Goal: Transaction & Acquisition: Book appointment/travel/reservation

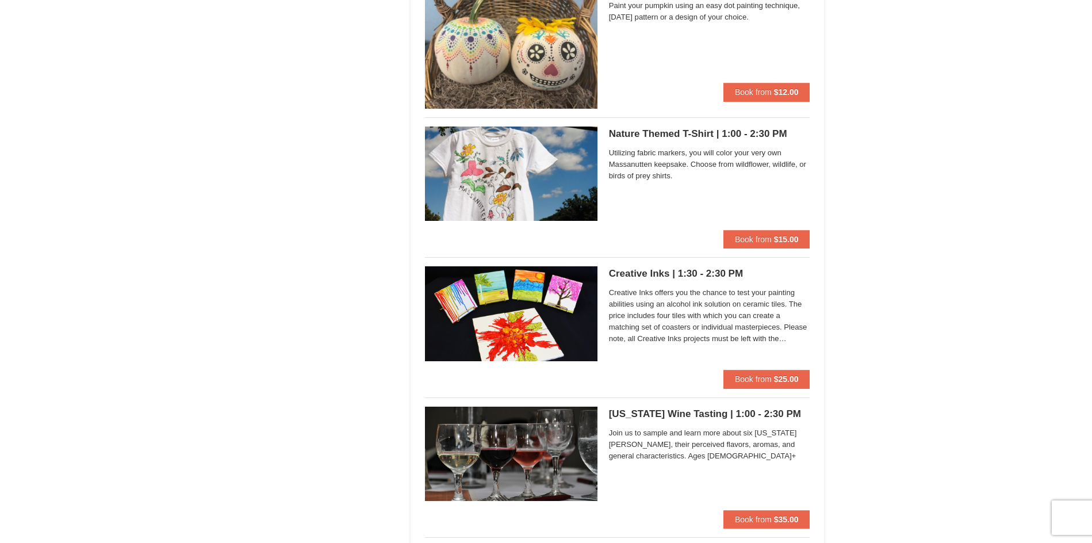
scroll to position [1129, 0]
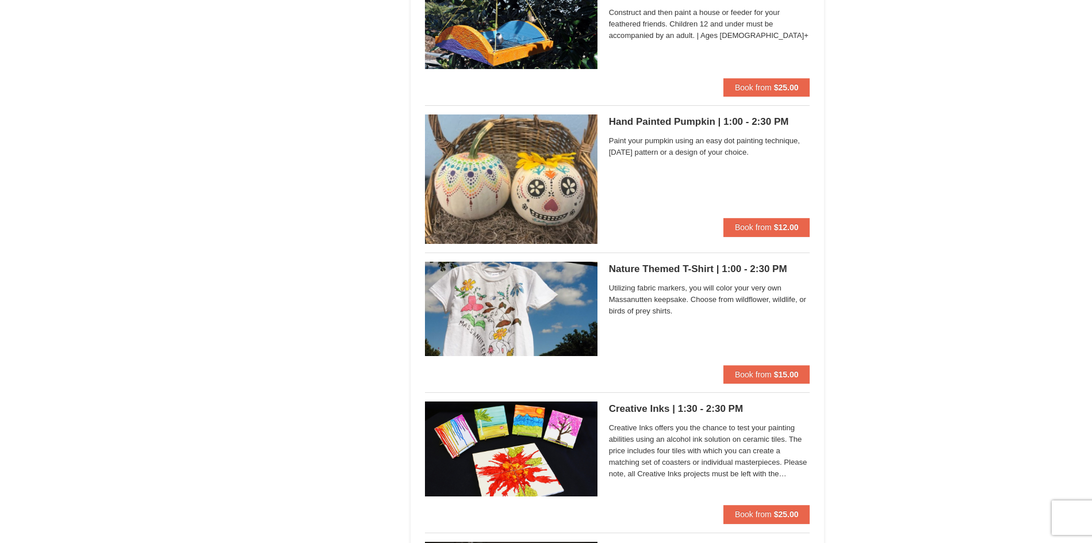
click at [662, 124] on h5 "Hand Painted Pumpkin | 1:00 - 2:30 PM Massanutten Classes and Workshops" at bounding box center [709, 121] width 201 height 11
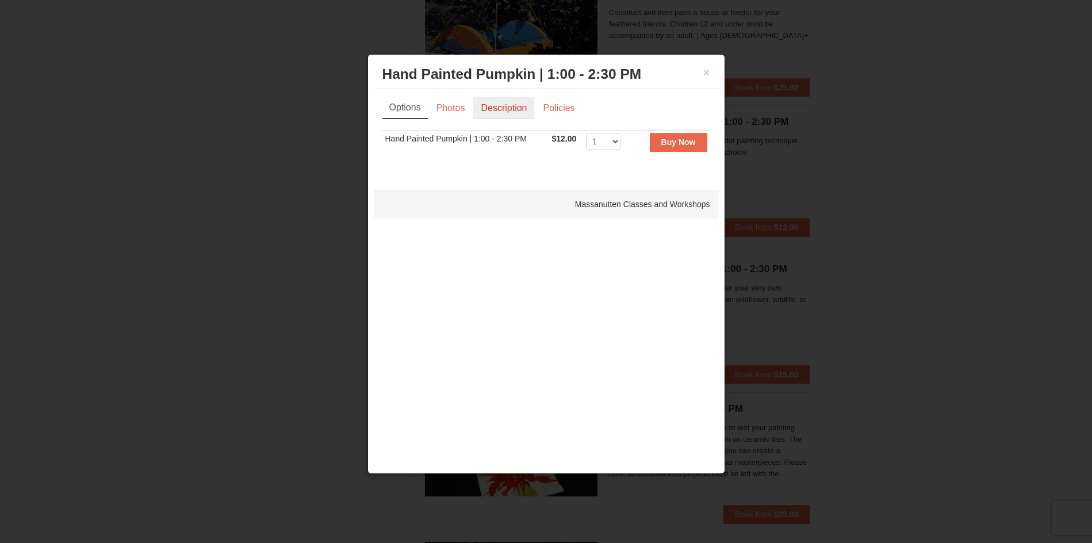
click at [484, 108] on link "Description" at bounding box center [503, 108] width 61 height 22
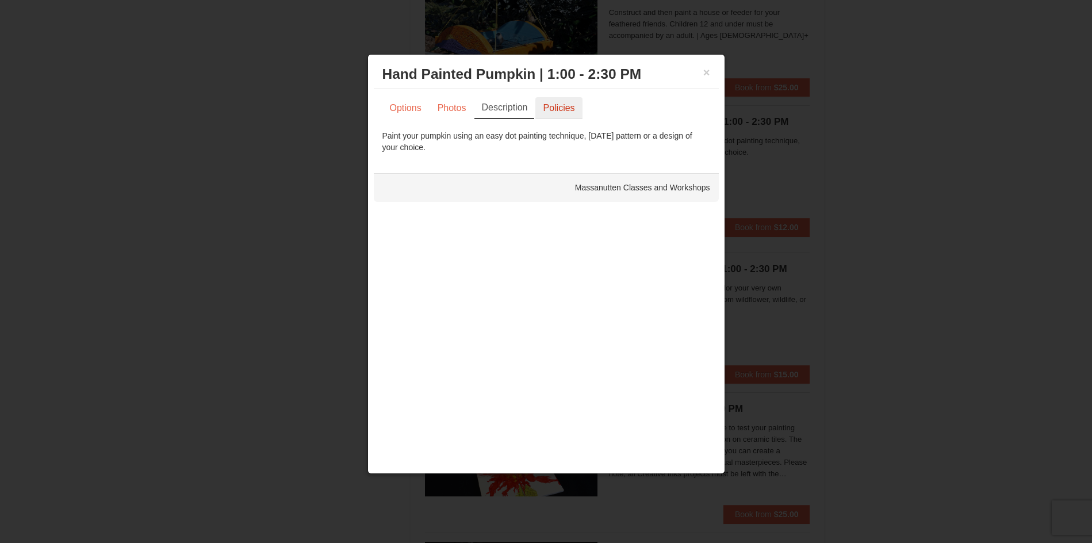
click at [548, 100] on link "Policies" at bounding box center [558, 108] width 47 height 22
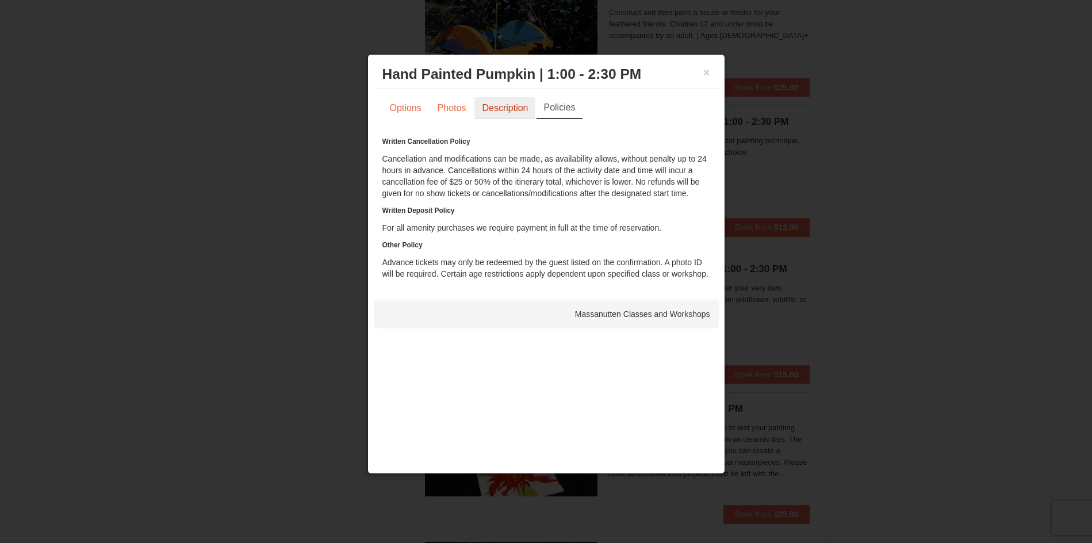
click at [486, 105] on link "Description" at bounding box center [504, 108] width 61 height 22
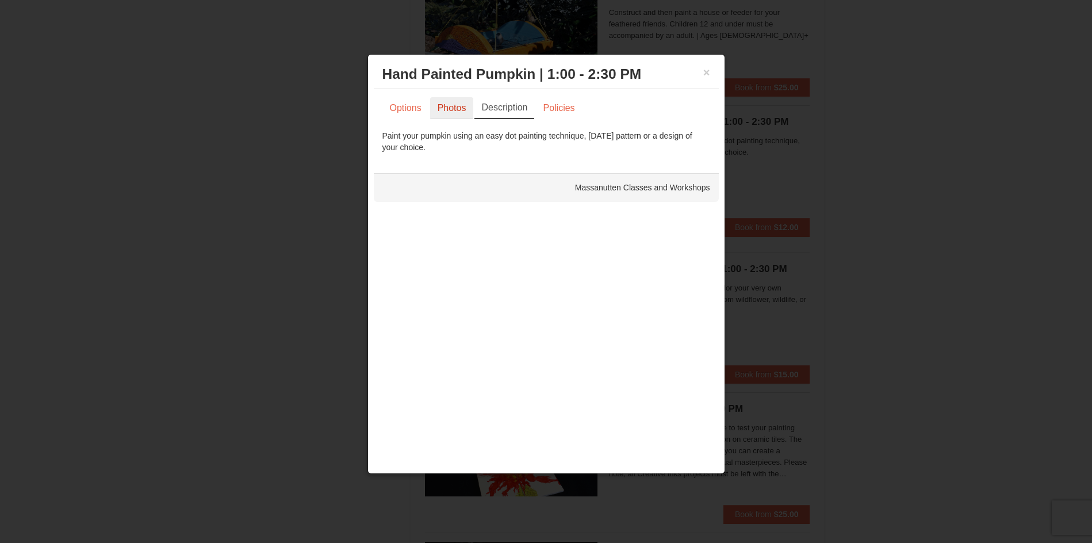
click at [447, 112] on link "Photos" at bounding box center [452, 108] width 44 height 22
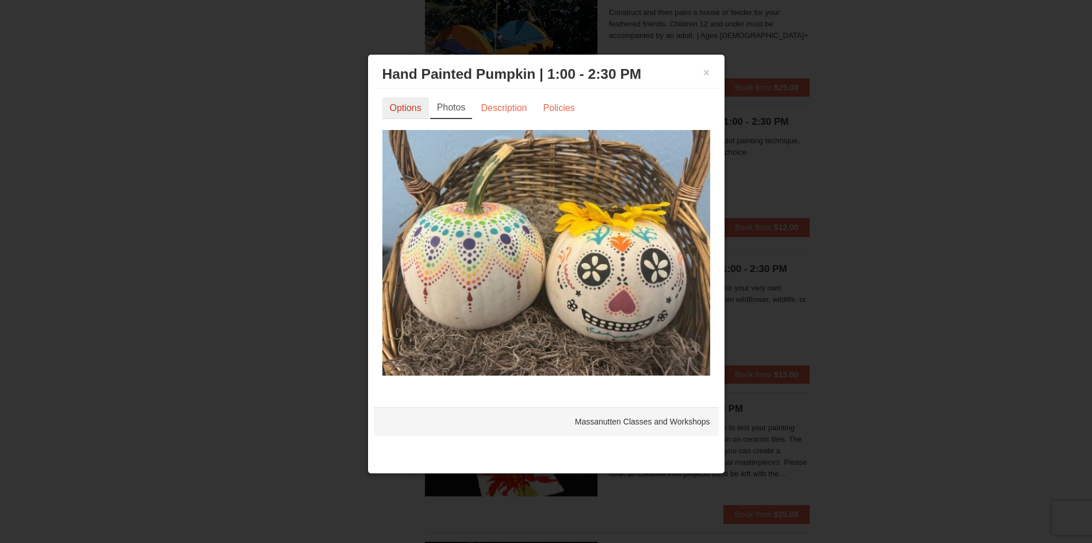
click at [409, 106] on link "Options" at bounding box center [405, 108] width 47 height 22
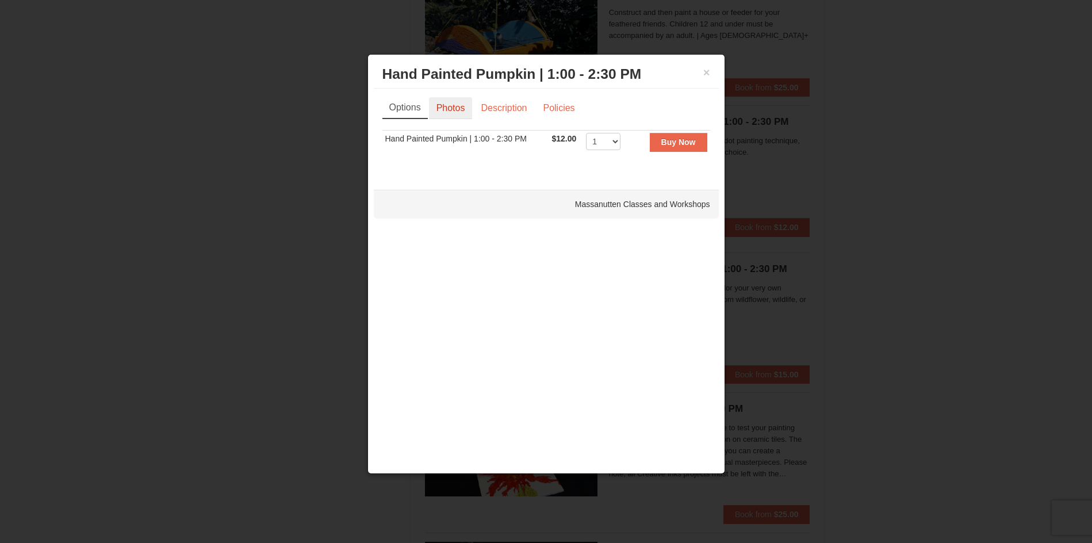
click at [446, 100] on link "Photos" at bounding box center [451, 108] width 44 height 22
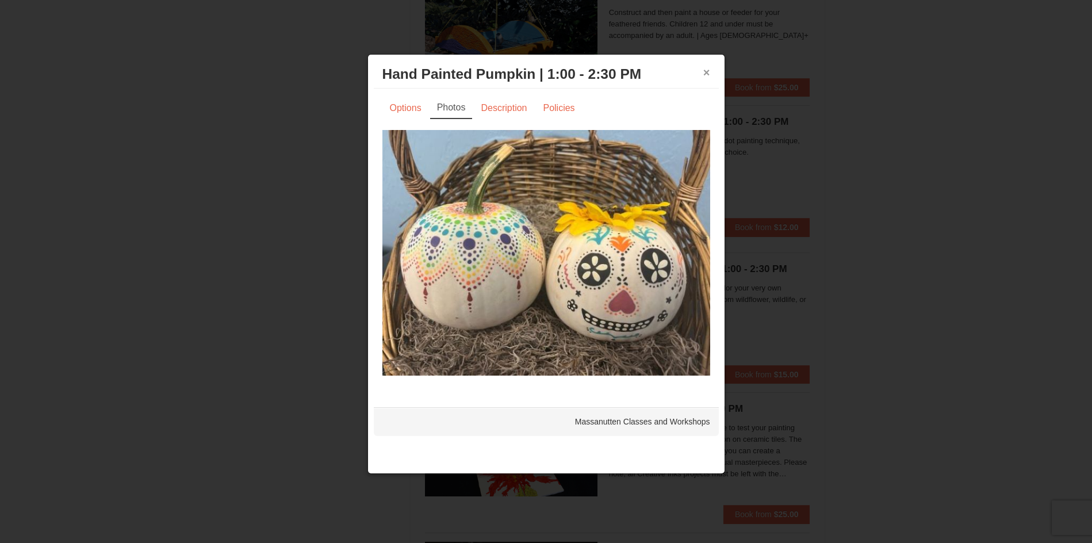
click at [709, 75] on button "×" at bounding box center [706, 72] width 7 height 11
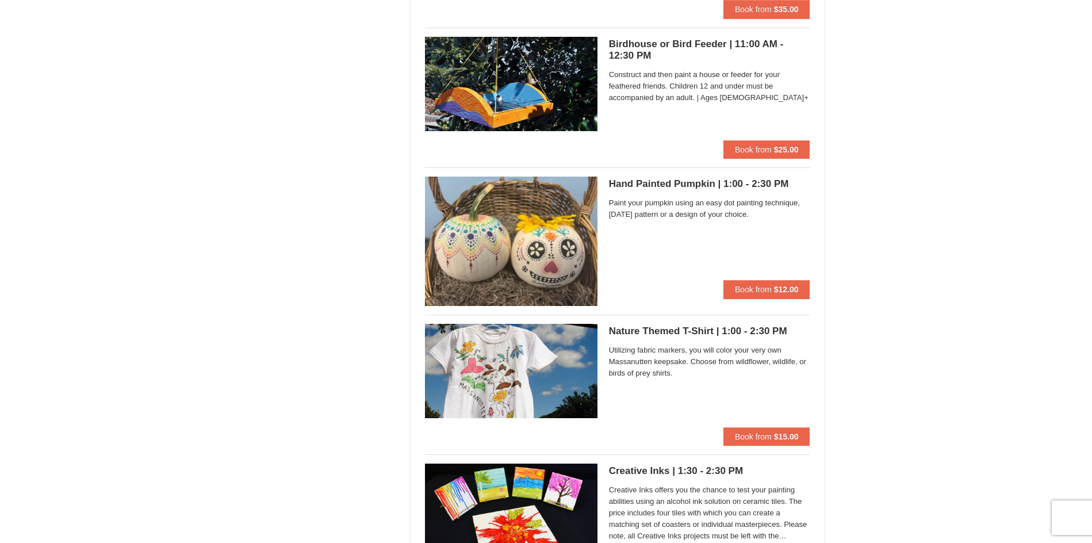
scroll to position [1150, 0]
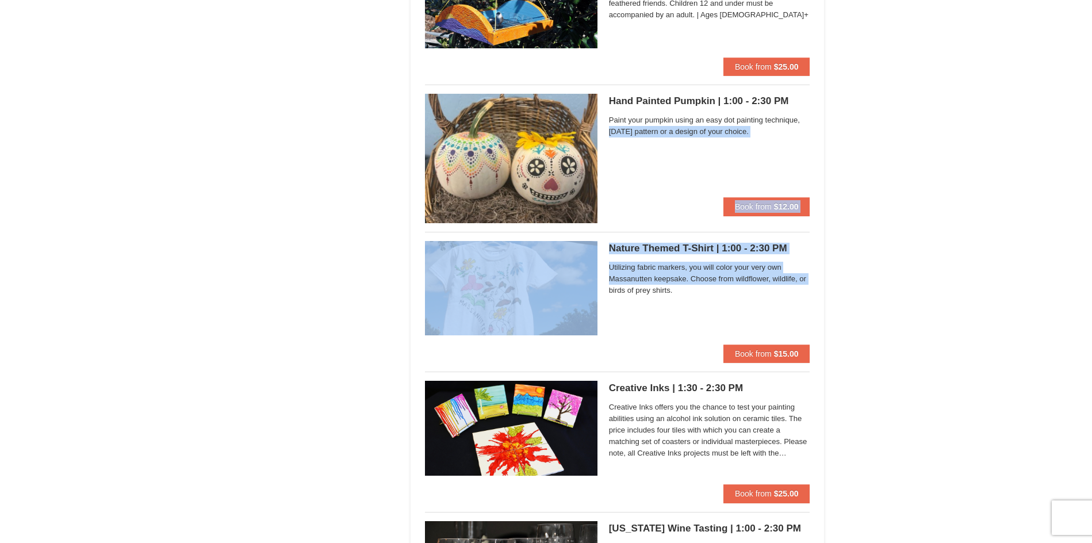
drag, startPoint x: 343, startPoint y: 181, endPoint x: 434, endPoint y: 366, distance: 206.2
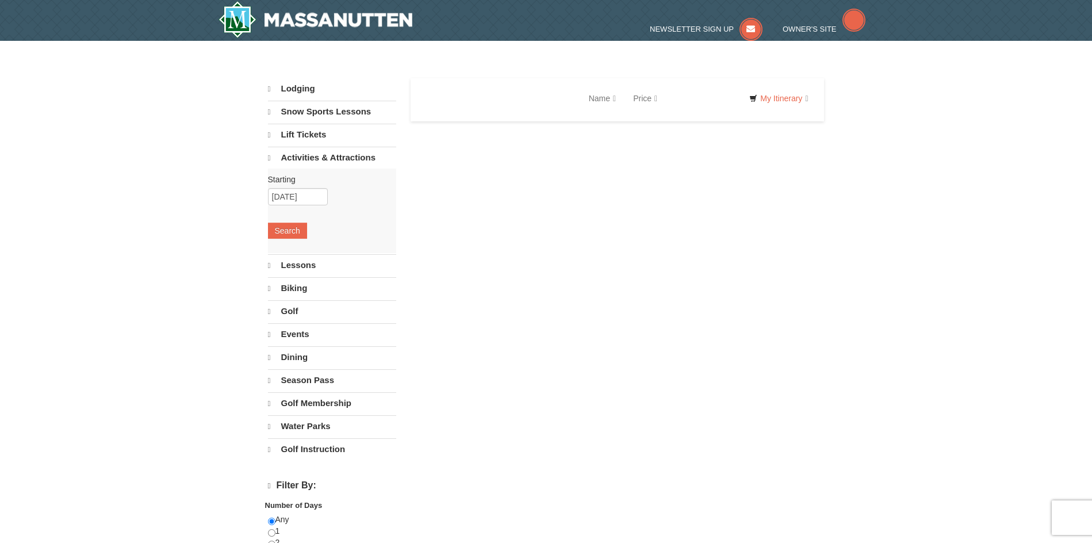
select select "10"
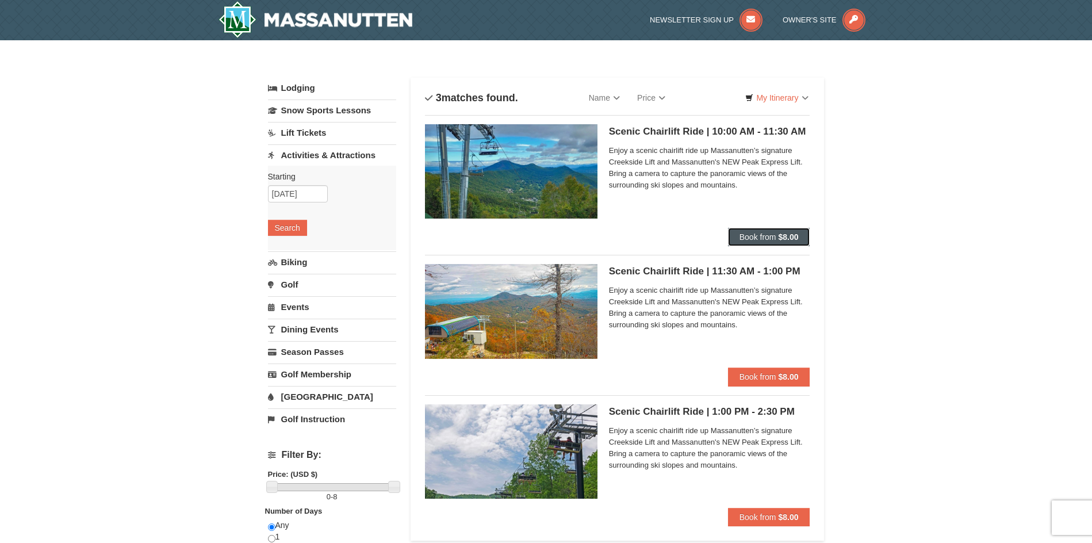
click at [780, 232] on button "Book from $8.00" at bounding box center [769, 237] width 82 height 18
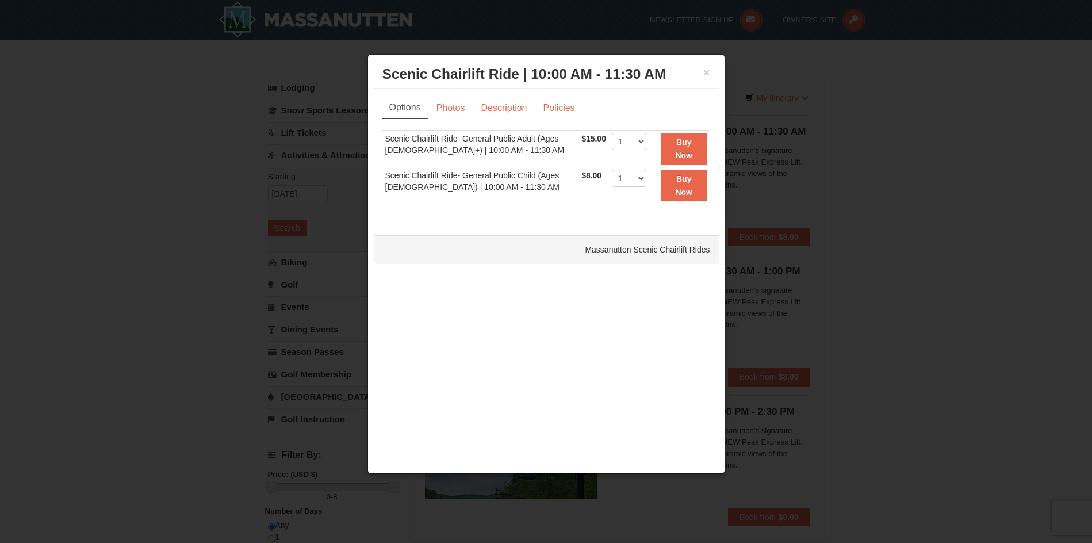
click at [712, 77] on div "× Scenic Chairlift Ride | 10:00 AM - 11:30 AM Massanutten Scenic Chairlift Rides" at bounding box center [546, 74] width 345 height 28
drag, startPoint x: 688, startPoint y: 54, endPoint x: 695, endPoint y: 60, distance: 8.5
click at [690, 54] on div "× Scenic Chairlift Ride | 10:00 AM - 11:30 AM Massanutten Scenic Chairlift Ride…" at bounding box center [546, 264] width 358 height 420
click at [700, 71] on h3 "Scenic Chairlift Ride | 10:00 AM - 11:30 AM Massanutten Scenic Chairlift Rides" at bounding box center [546, 74] width 328 height 17
click at [701, 74] on div "× Scenic Chairlift Ride | 10:00 AM - 11:30 AM Massanutten Scenic Chairlift Rides" at bounding box center [546, 74] width 345 height 28
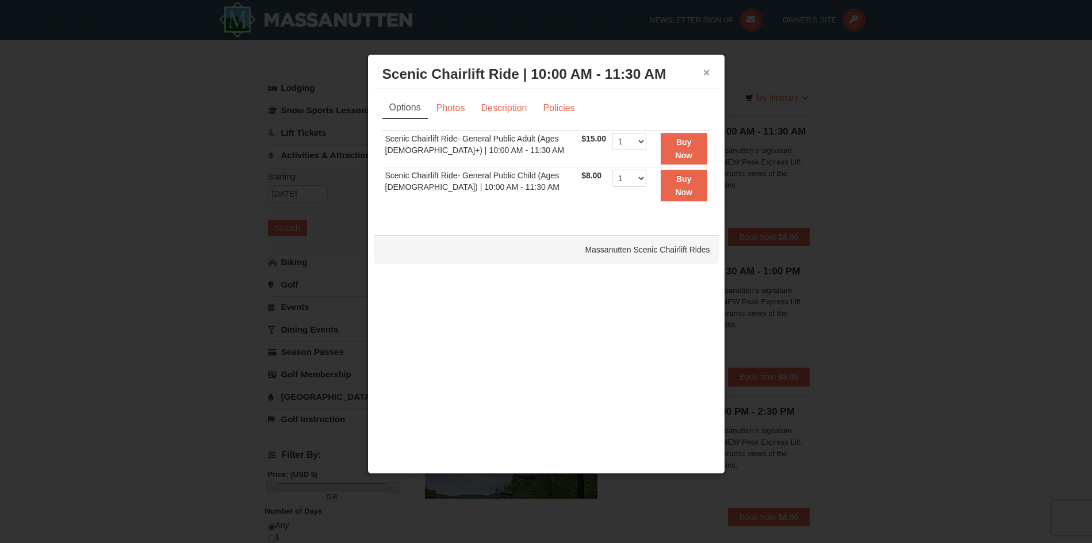
click at [709, 72] on button "×" at bounding box center [706, 72] width 7 height 11
